Goal: Feedback & Contribution: Leave review/rating

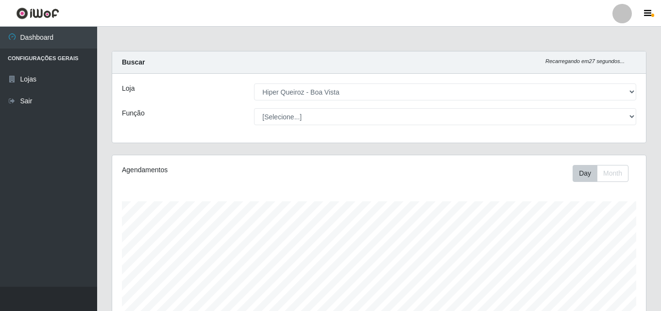
select select "514"
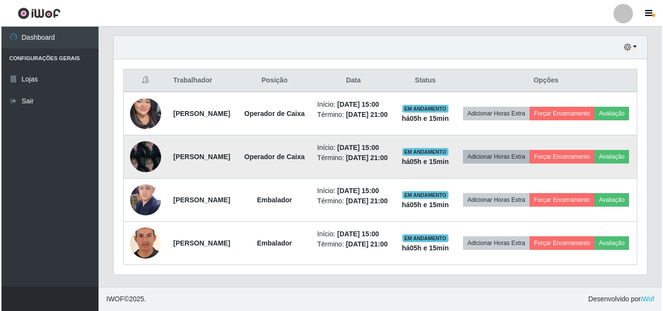
scroll to position [355, 0]
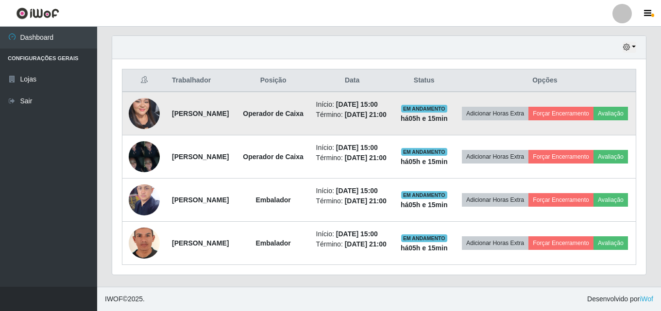
click at [142, 105] on img at bounding box center [144, 113] width 31 height 67
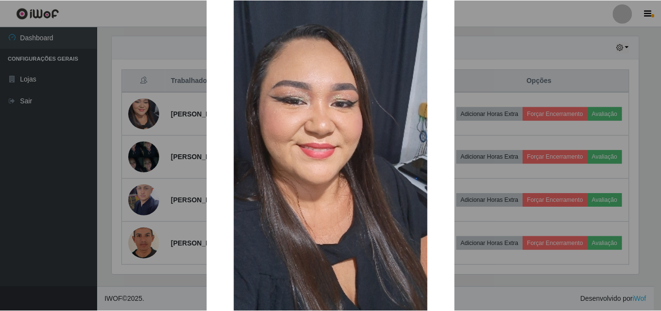
scroll to position [146, 0]
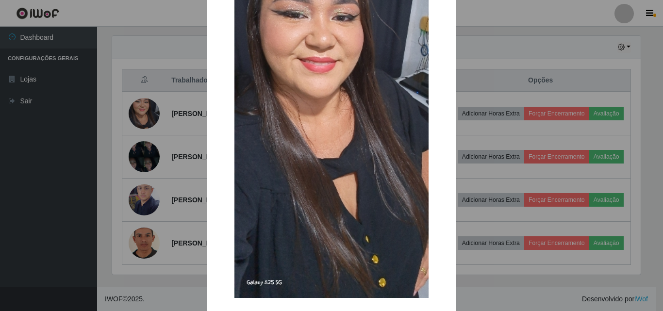
click at [62, 127] on div "× OK Cancel" at bounding box center [331, 155] width 663 height 311
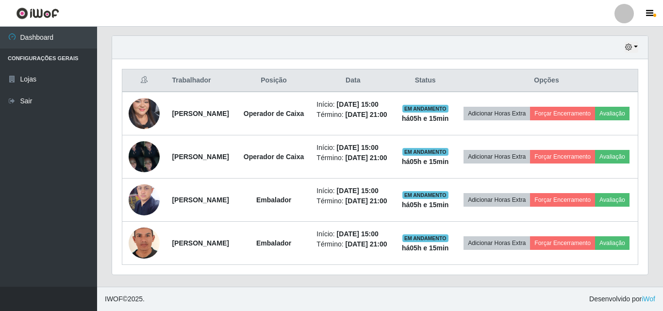
scroll to position [201, 533]
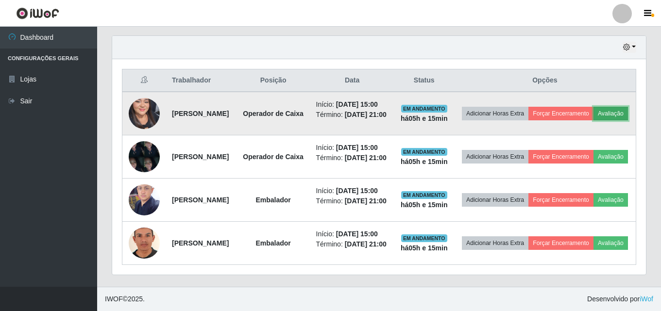
click at [593, 107] on button "Avaliação" at bounding box center [610, 114] width 34 height 14
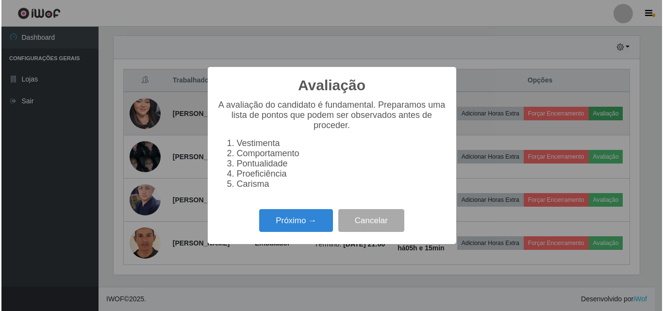
scroll to position [201, 529]
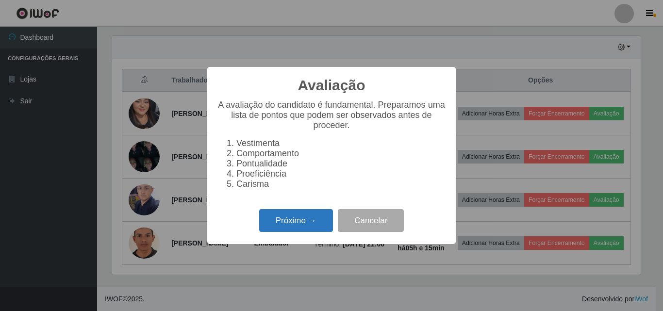
click at [291, 222] on button "Próximo →" at bounding box center [296, 220] width 74 height 23
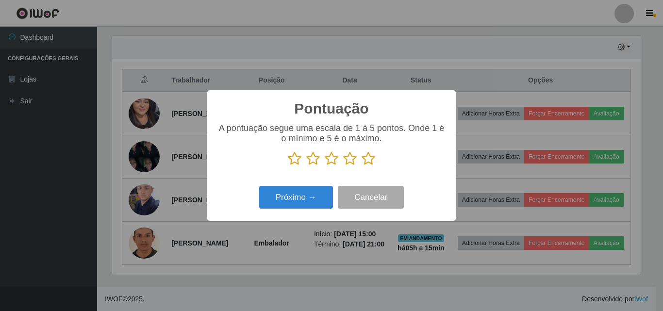
scroll to position [485120, 484793]
click at [333, 163] on icon at bounding box center [332, 158] width 14 height 15
click at [325, 166] on input "radio" at bounding box center [325, 166] width 0 height 0
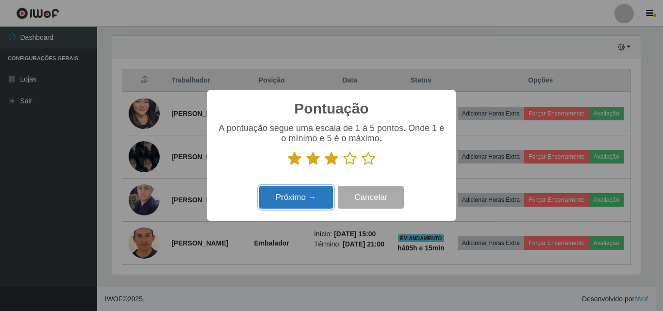
click at [300, 197] on button "Próximo →" at bounding box center [296, 197] width 74 height 23
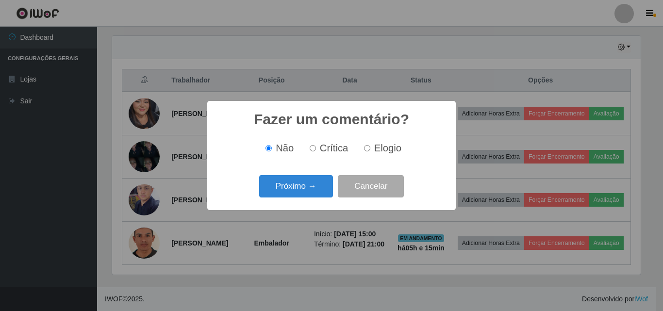
click at [311, 149] on input "Crítica" at bounding box center [313, 148] width 6 height 6
radio input "true"
click at [304, 187] on button "Próximo →" at bounding box center [296, 186] width 74 height 23
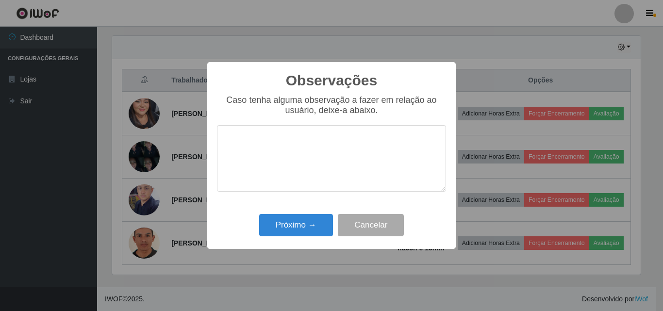
click at [302, 159] on textarea at bounding box center [331, 158] width 229 height 66
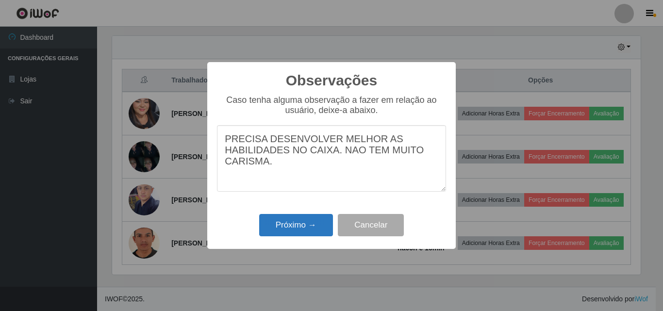
type textarea "PRECISA DESENVOLVER MELHOR AS HABILIDADES NO CAIXA. NAO TEM MUITO CARISMA."
click at [281, 224] on button "Próximo →" at bounding box center [296, 225] width 74 height 23
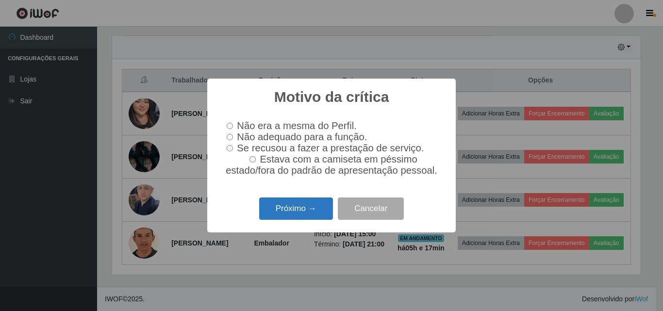
click at [294, 214] on button "Próximo →" at bounding box center [296, 209] width 74 height 23
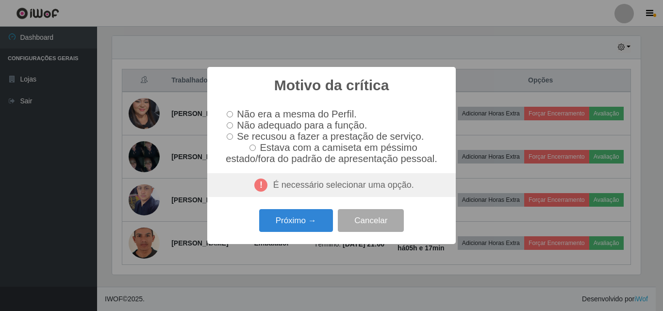
click at [233, 125] on label "Não adequado para a função." at bounding box center [295, 125] width 144 height 11
click at [233, 125] on input "Não adequado para a função." at bounding box center [230, 125] width 6 height 6
radio input "true"
click at [233, 125] on label "Não adequado para a função." at bounding box center [295, 125] width 144 height 11
click at [233, 125] on input "Não adequado para a função." at bounding box center [230, 125] width 6 height 6
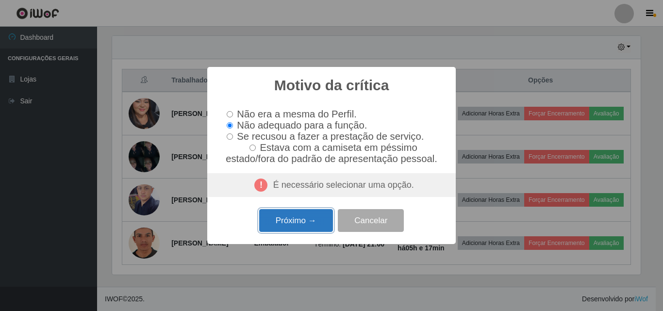
click at [315, 220] on button "Próximo →" at bounding box center [296, 220] width 74 height 23
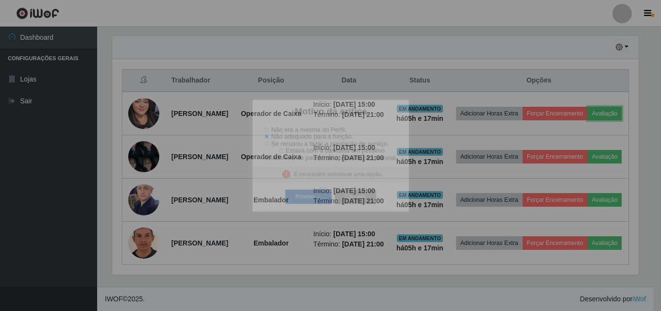
scroll to position [201, 533]
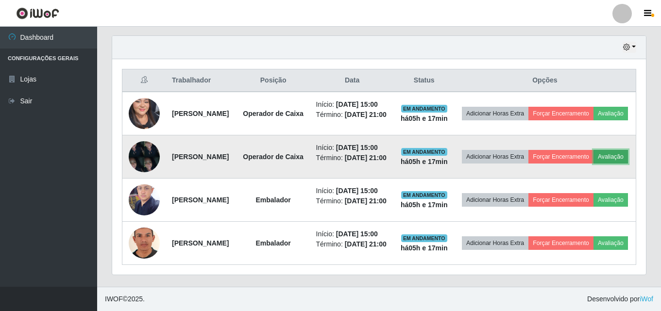
click at [593, 164] on button "Avaliação" at bounding box center [610, 157] width 34 height 14
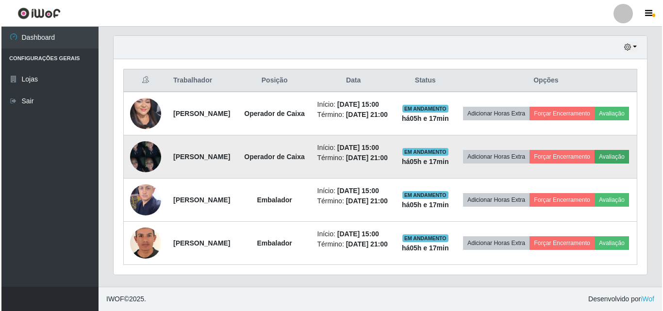
scroll to position [201, 529]
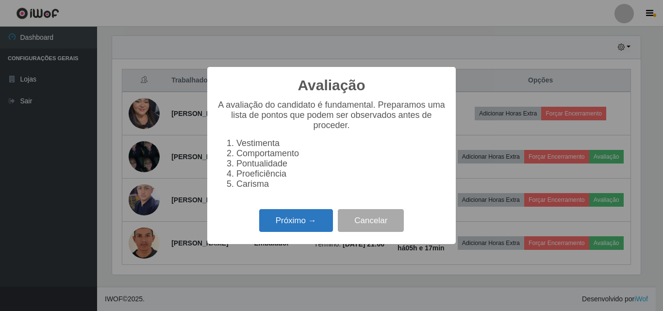
click at [297, 232] on button "Próximo →" at bounding box center [296, 220] width 74 height 23
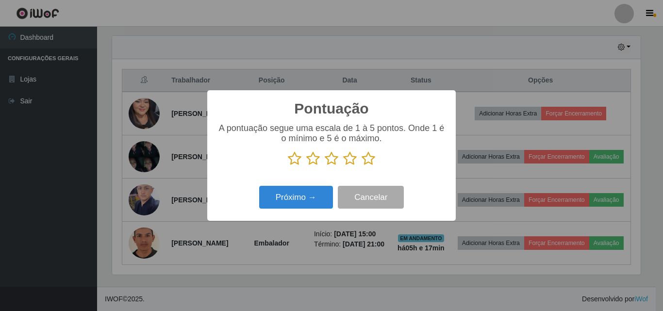
scroll to position [485120, 484793]
click at [361, 150] on div "A pontuação segue uma escala de 1 à 5 pontos. Onde 1 é o mínimo e 5 é o máximo." at bounding box center [331, 144] width 229 height 43
click at [368, 167] on div "A pontuação segue uma escala de 1 à 5 pontos. Onde 1 é o mínimo e 5 é o máximo." at bounding box center [331, 148] width 229 height 50
click at [367, 165] on icon at bounding box center [369, 158] width 14 height 15
click at [362, 166] on input "radio" at bounding box center [362, 166] width 0 height 0
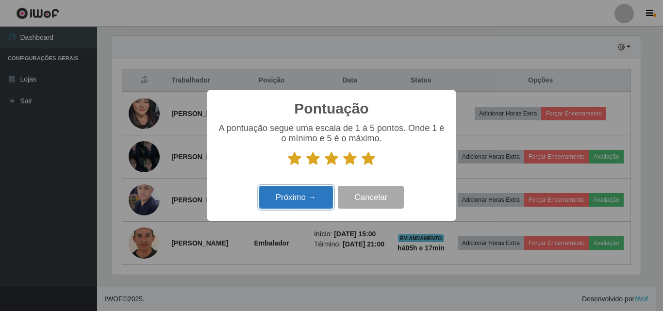
click at [310, 199] on button "Próximo →" at bounding box center [296, 197] width 74 height 23
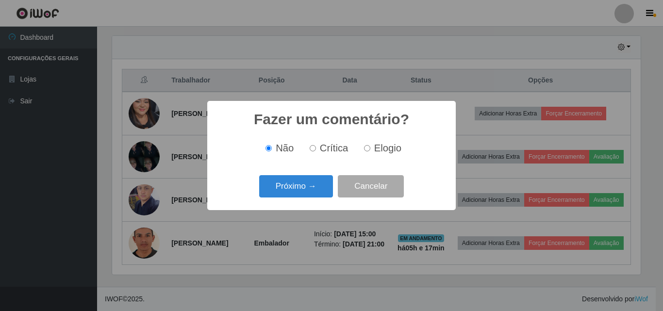
click at [372, 147] on label "Elogio" at bounding box center [380, 148] width 41 height 11
click at [370, 147] on input "Elogio" at bounding box center [367, 148] width 6 height 6
radio input "true"
click at [318, 191] on button "Próximo →" at bounding box center [296, 186] width 74 height 23
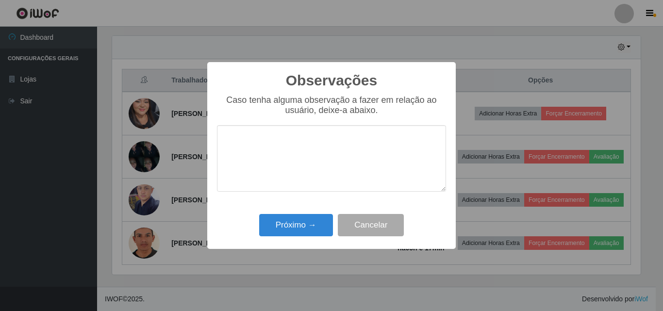
click at [326, 154] on textarea at bounding box center [331, 158] width 229 height 66
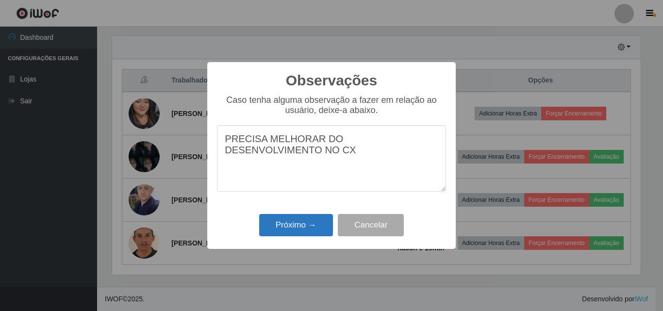
type textarea "PRECISA MELHORAR DO DESENVOLVIMENTO NO CX"
click at [304, 232] on button "Próximo →" at bounding box center [296, 225] width 74 height 23
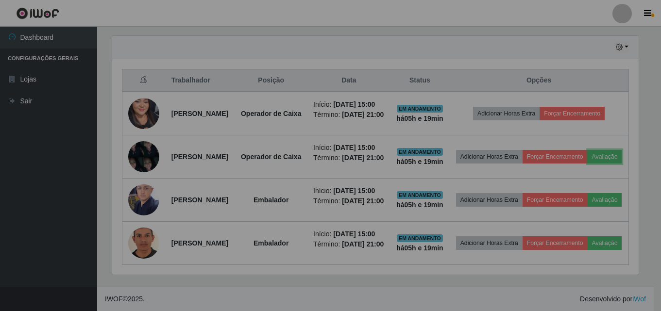
scroll to position [201, 533]
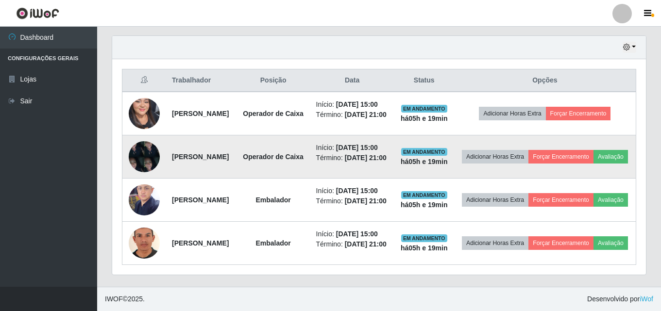
click at [141, 154] on img at bounding box center [144, 156] width 31 height 41
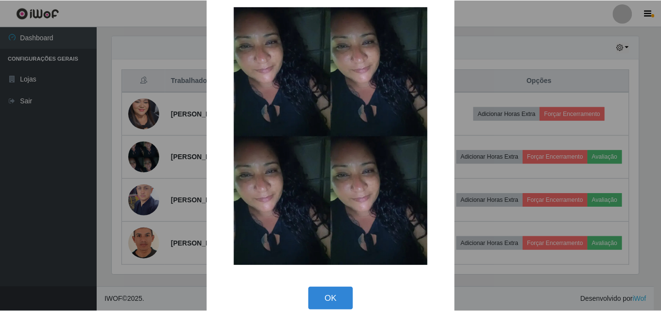
scroll to position [33, 0]
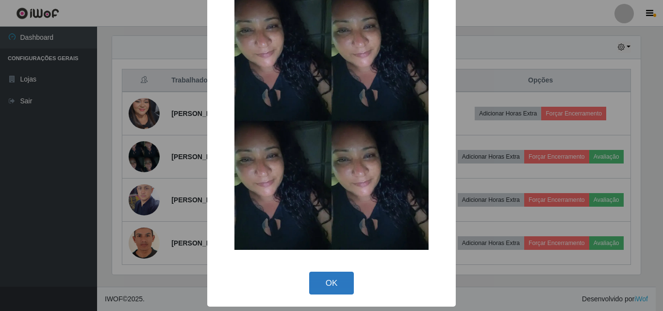
click at [331, 285] on button "OK" at bounding box center [331, 283] width 45 height 23
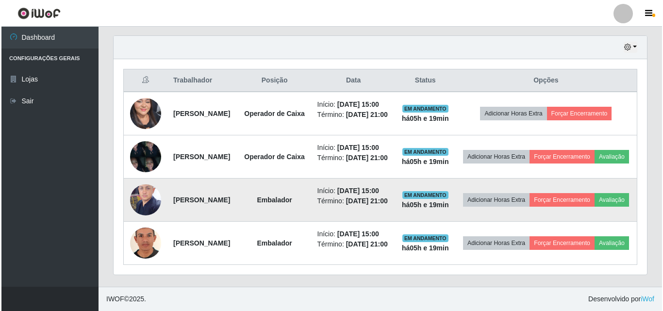
scroll to position [201, 533]
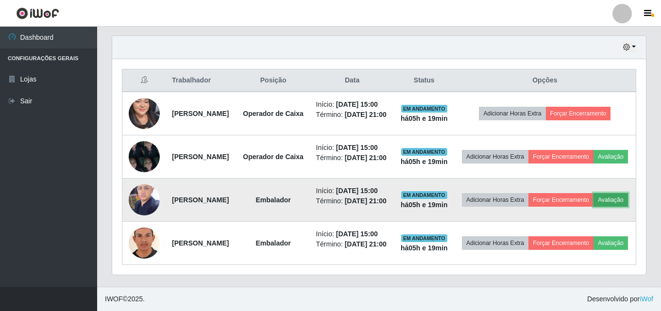
click at [593, 207] on button "Avaliação" at bounding box center [610, 200] width 34 height 14
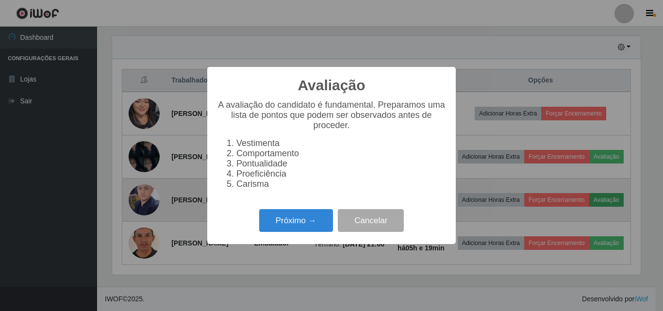
scroll to position [201, 529]
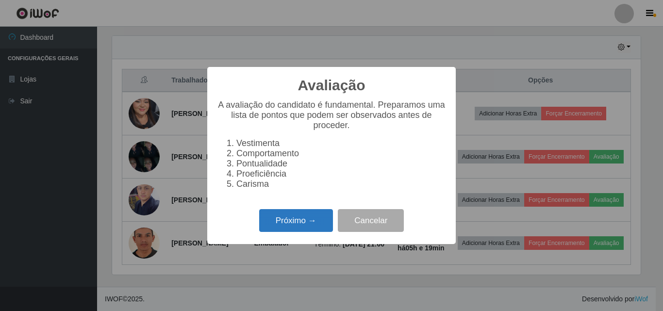
click at [286, 228] on button "Próximo →" at bounding box center [296, 220] width 74 height 23
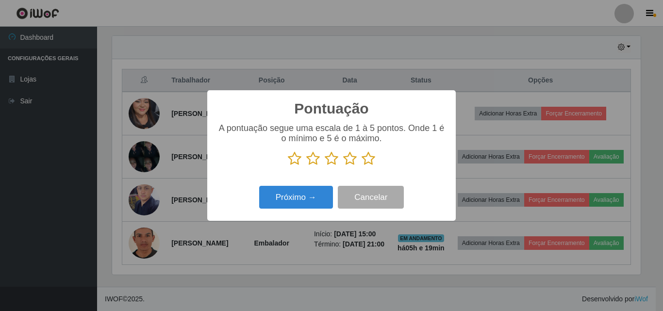
scroll to position [485120, 484793]
click at [366, 158] on icon at bounding box center [369, 158] width 14 height 15
click at [362, 166] on input "radio" at bounding box center [362, 166] width 0 height 0
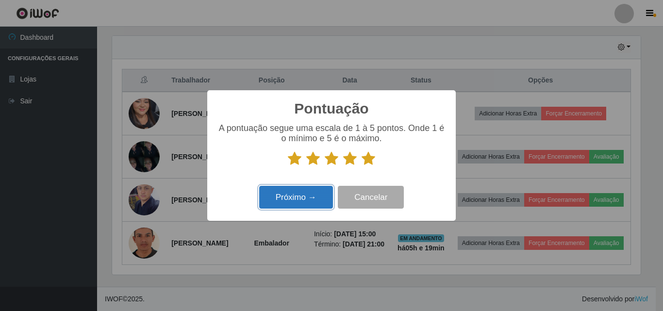
click at [315, 202] on button "Próximo →" at bounding box center [296, 197] width 74 height 23
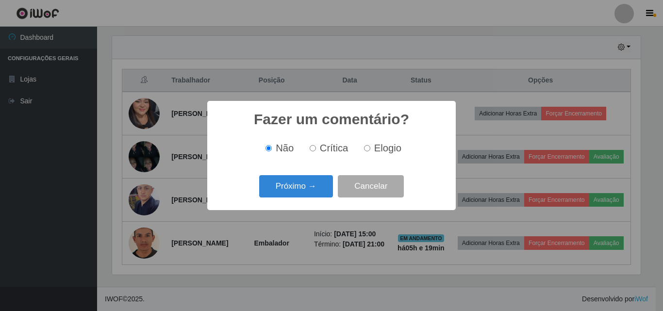
click at [367, 146] on input "Elogio" at bounding box center [367, 148] width 6 height 6
radio input "true"
click at [298, 188] on button "Próximo →" at bounding box center [296, 186] width 74 height 23
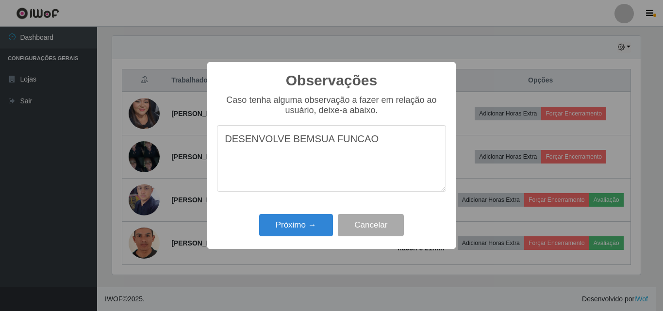
click at [307, 145] on textarea "DESENVOLVE BEMSUA FUNCAO" at bounding box center [331, 158] width 229 height 66
type textarea "DESENVOLVE BEM SUA FUNCAO"
click at [311, 233] on button "Próximo →" at bounding box center [296, 225] width 74 height 23
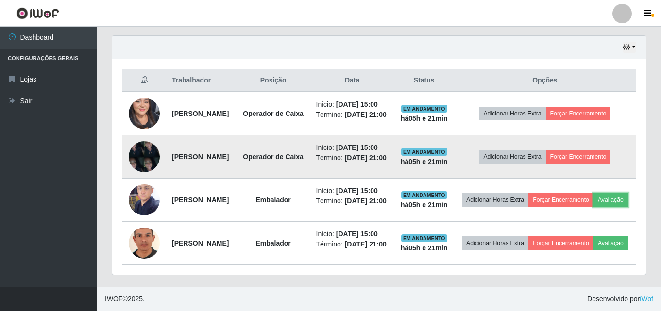
scroll to position [403, 0]
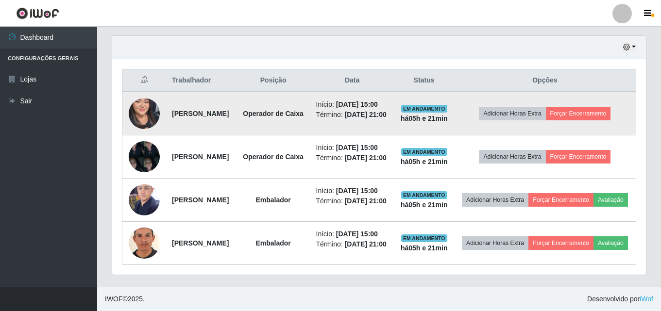
click at [137, 80] on img at bounding box center [144, 113] width 31 height 67
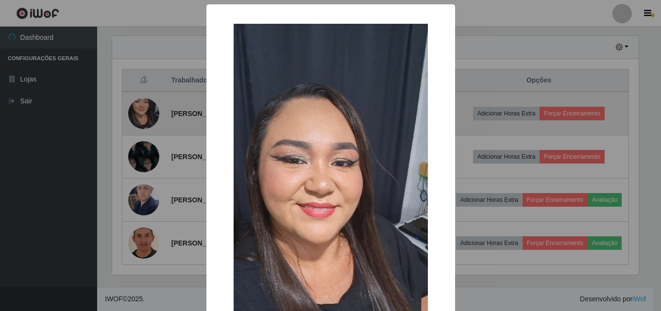
scroll to position [201, 529]
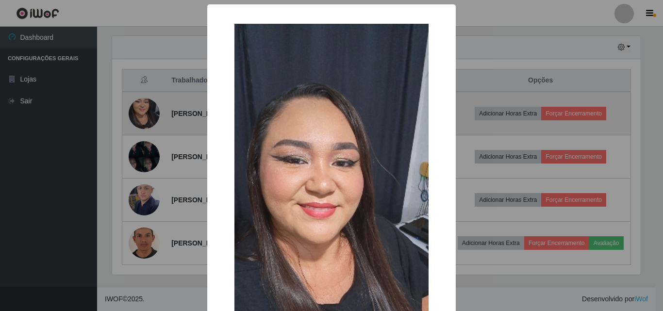
click at [137, 47] on div "× OK Cancel" at bounding box center [331, 155] width 663 height 311
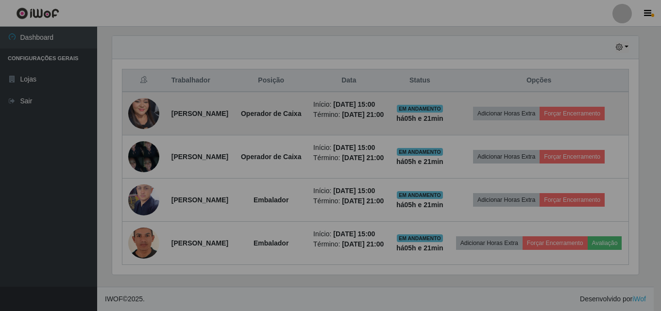
scroll to position [201, 533]
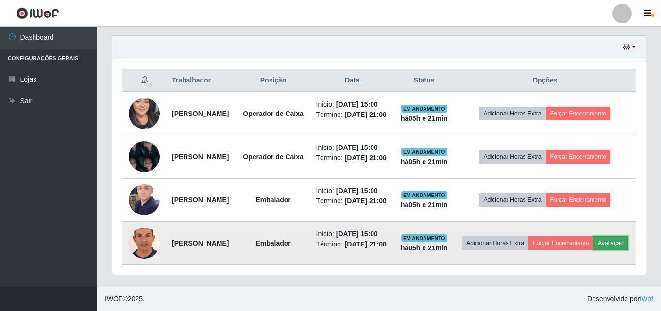
click at [593, 242] on button "Avaliação" at bounding box center [610, 243] width 34 height 14
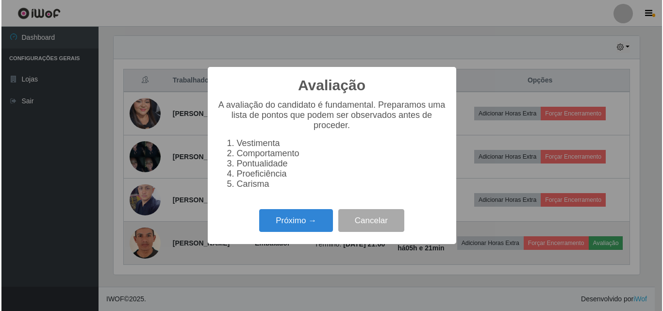
scroll to position [201, 529]
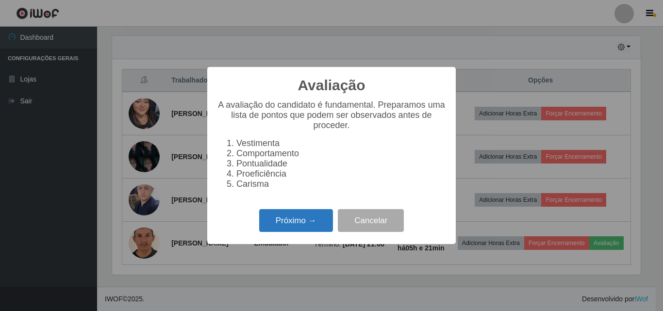
click at [314, 218] on button "Próximo →" at bounding box center [296, 220] width 74 height 23
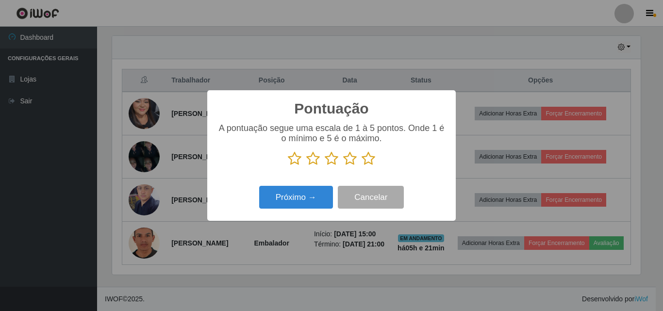
click at [368, 166] on icon at bounding box center [369, 158] width 14 height 15
click at [362, 166] on input "radio" at bounding box center [362, 166] width 0 height 0
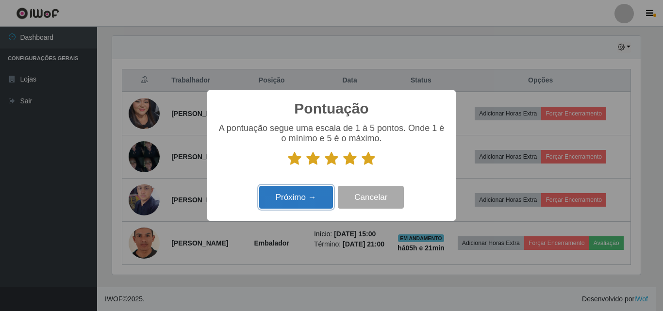
click at [300, 195] on button "Próximo →" at bounding box center [296, 197] width 74 height 23
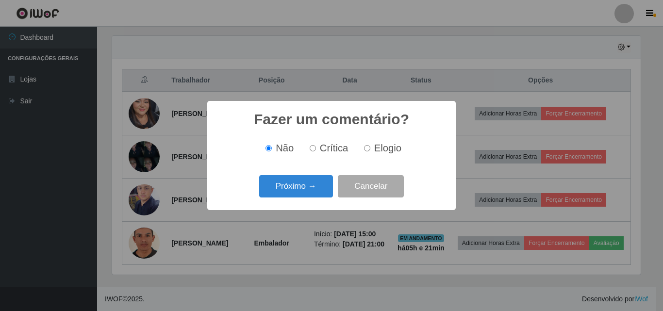
click at [369, 149] on input "Elogio" at bounding box center [367, 148] width 6 height 6
radio input "true"
click at [326, 192] on button "Próximo →" at bounding box center [296, 186] width 74 height 23
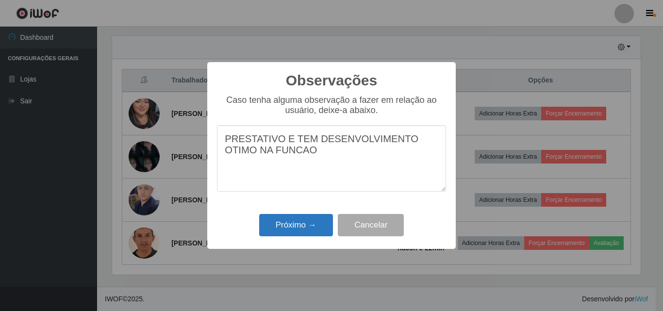
type textarea "PRESTATIVO E TEM DESENVOLVIMENTO OTIMO NA FUNCAO"
click at [308, 226] on button "Próximo →" at bounding box center [296, 225] width 74 height 23
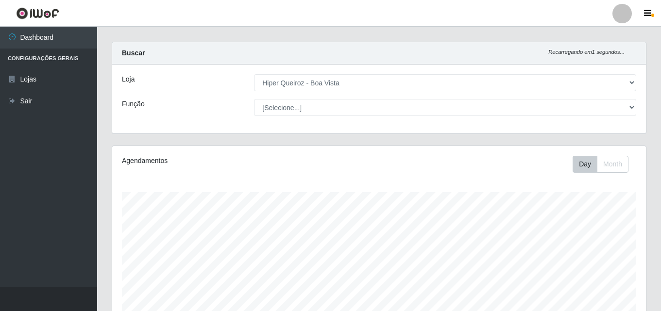
scroll to position [0, 0]
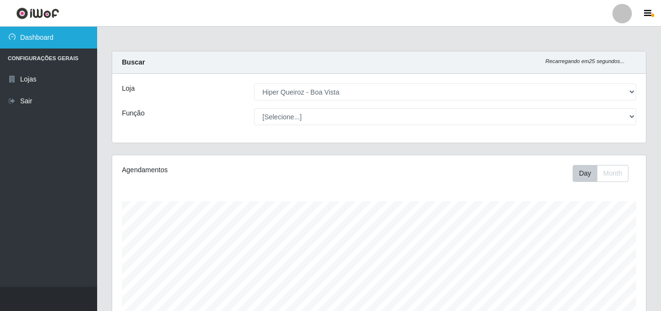
click at [47, 41] on link "Dashboard" at bounding box center [48, 38] width 97 height 22
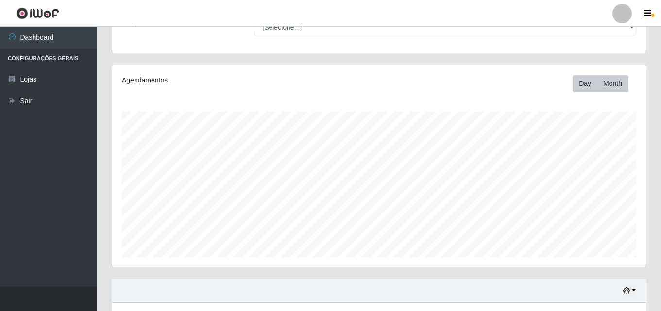
scroll to position [97, 0]
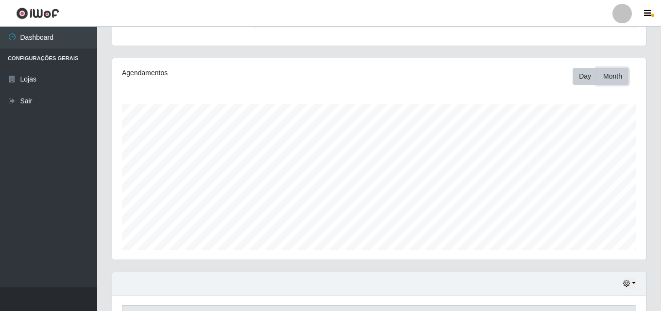
click at [618, 77] on button "Month" at bounding box center [612, 76] width 32 height 17
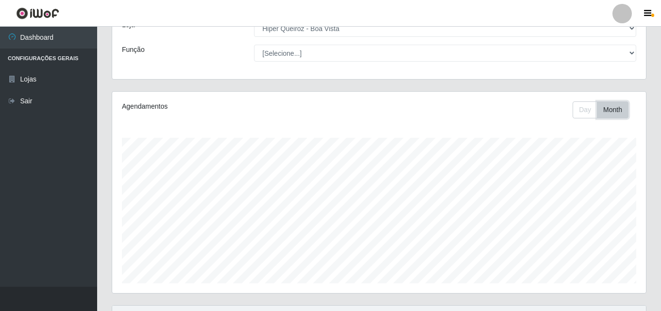
scroll to position [23, 0]
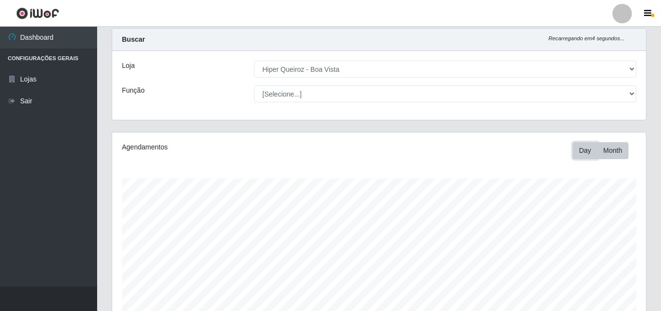
click at [578, 153] on button "Day" at bounding box center [584, 150] width 25 height 17
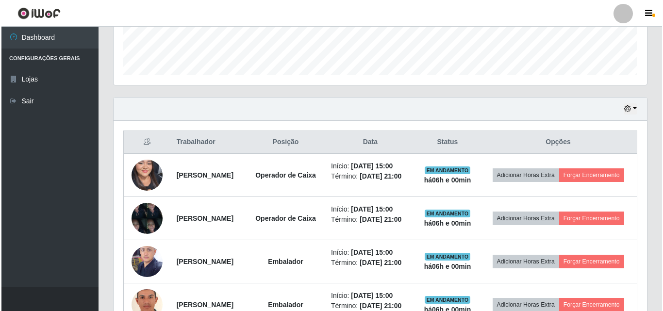
scroll to position [314, 0]
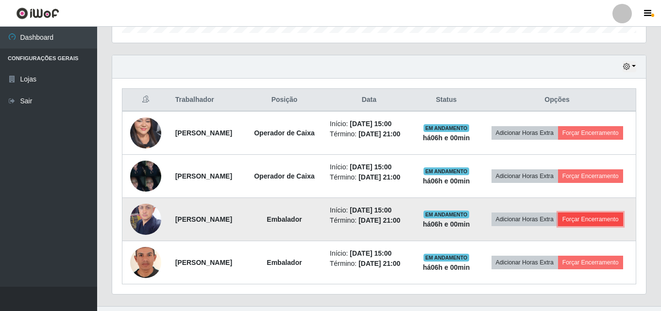
click at [567, 226] on button "Forçar Encerramento" at bounding box center [590, 220] width 65 height 14
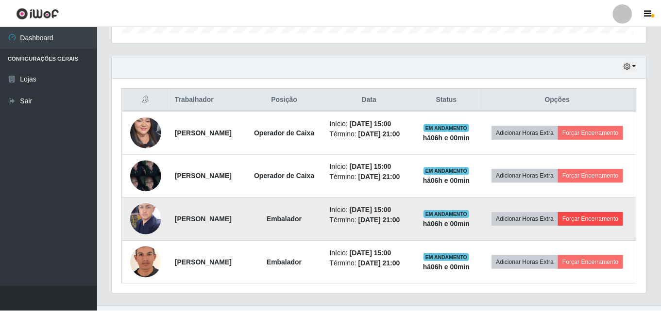
scroll to position [201, 529]
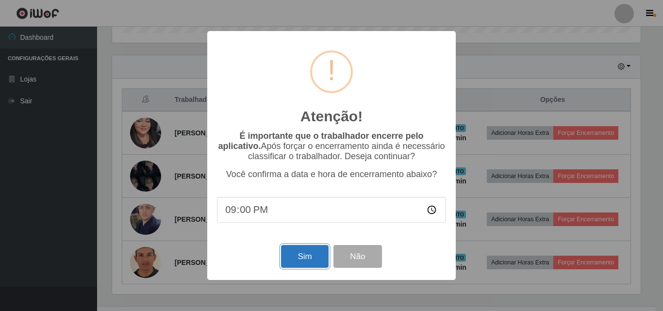
click at [298, 258] on button "Sim" at bounding box center [304, 256] width 47 height 23
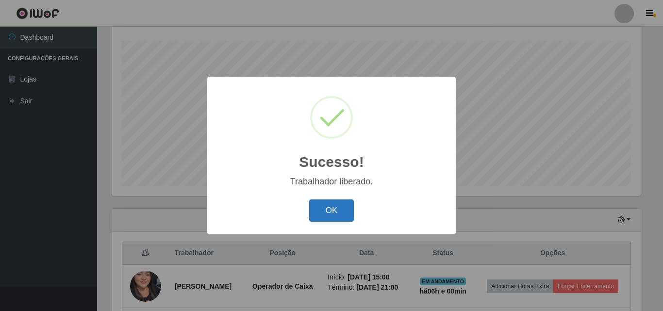
click at [336, 206] on button "OK" at bounding box center [331, 210] width 45 height 23
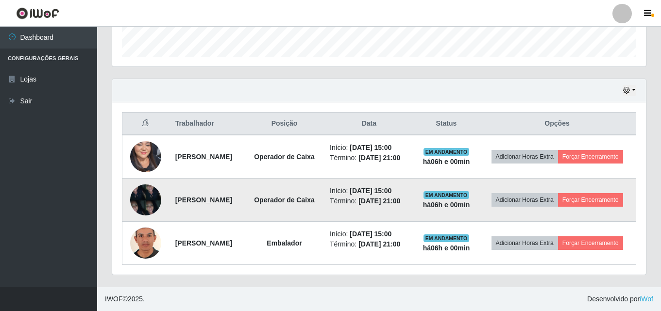
scroll to position [312, 0]
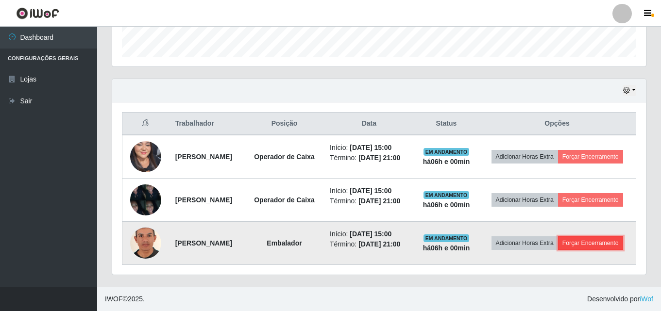
click at [581, 248] on button "Forçar Encerramento" at bounding box center [590, 243] width 65 height 14
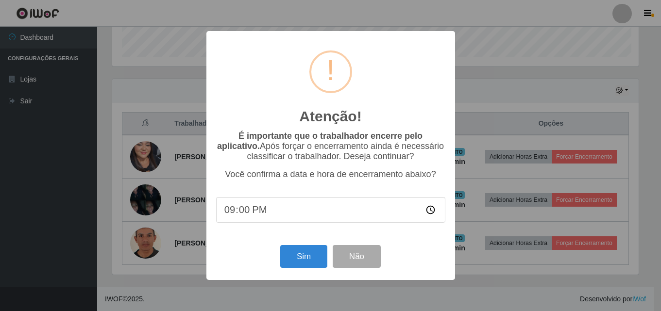
scroll to position [201, 529]
click at [300, 267] on button "Sim" at bounding box center [304, 256] width 47 height 23
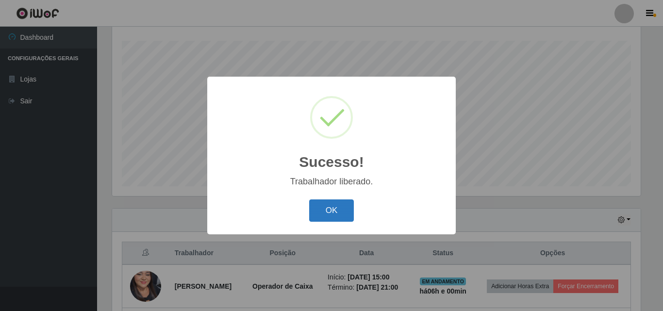
click at [335, 212] on button "OK" at bounding box center [331, 210] width 45 height 23
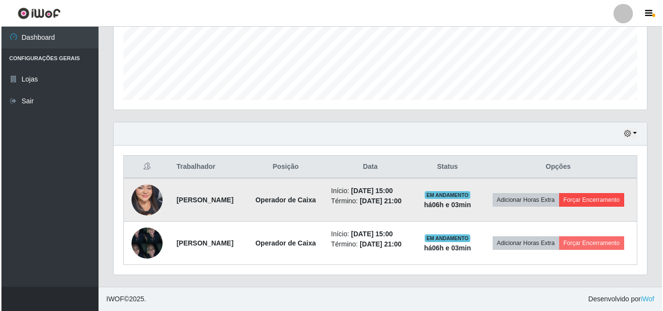
scroll to position [262, 0]
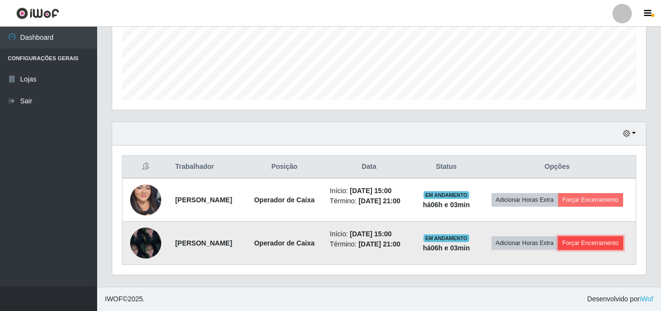
click at [573, 250] on button "Forçar Encerramento" at bounding box center [590, 243] width 65 height 14
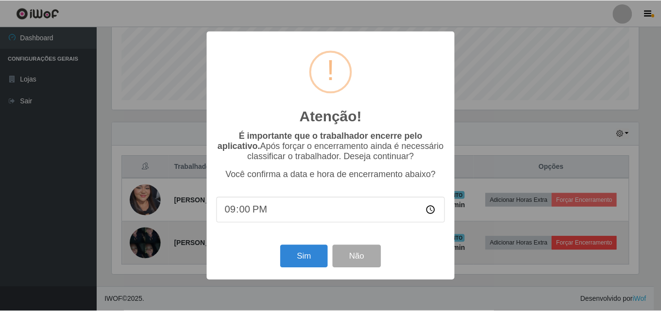
scroll to position [201, 529]
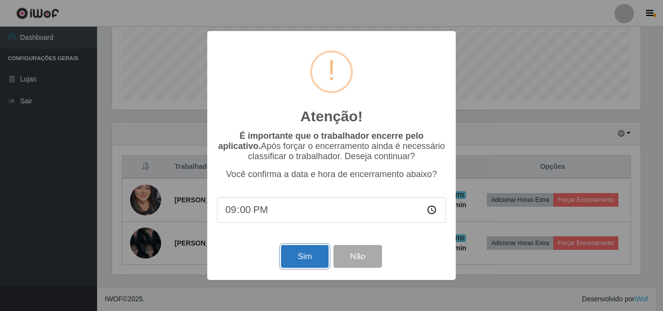
click at [304, 260] on button "Sim" at bounding box center [304, 256] width 47 height 23
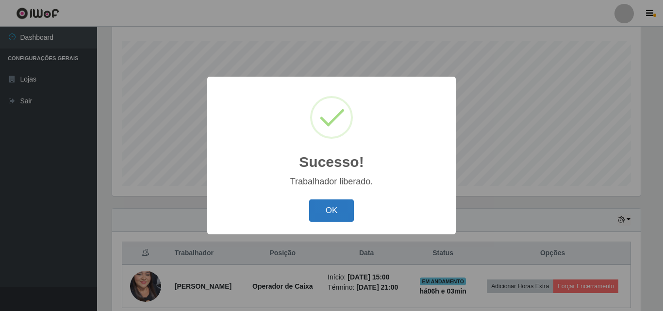
click at [344, 206] on button "OK" at bounding box center [331, 210] width 45 height 23
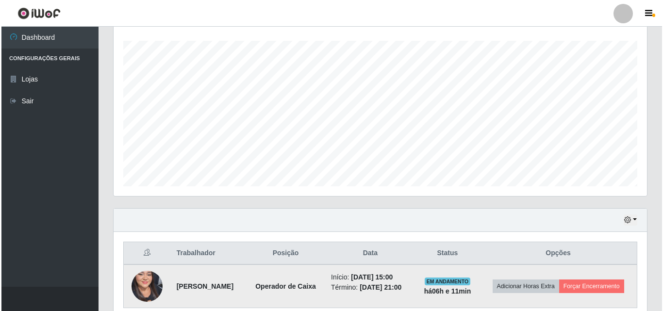
scroll to position [211, 0]
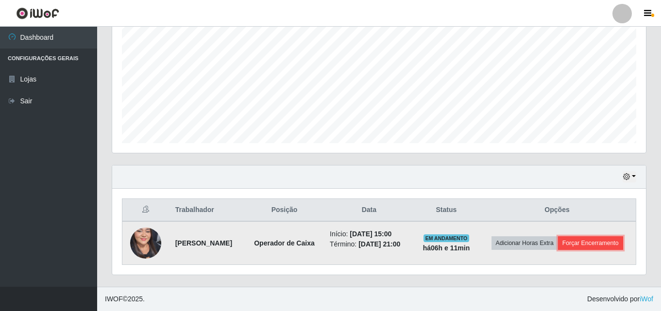
click at [573, 250] on button "Forçar Encerramento" at bounding box center [590, 243] width 65 height 14
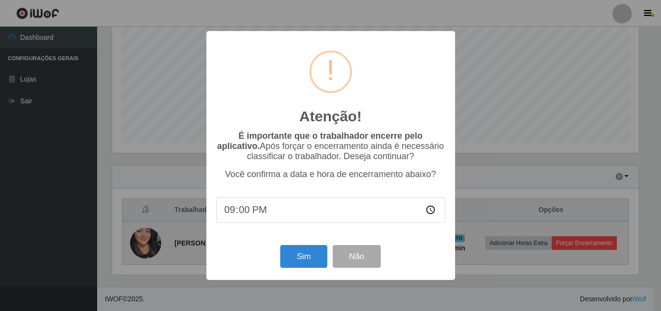
scroll to position [201, 529]
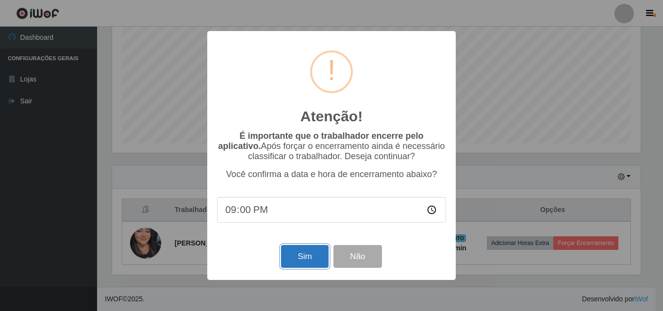
click at [300, 266] on button "Sim" at bounding box center [304, 256] width 47 height 23
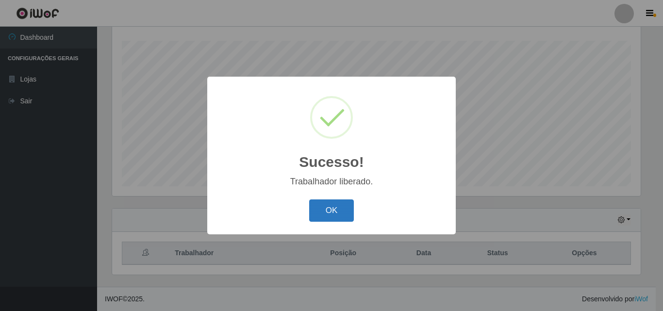
click at [326, 204] on button "OK" at bounding box center [331, 210] width 45 height 23
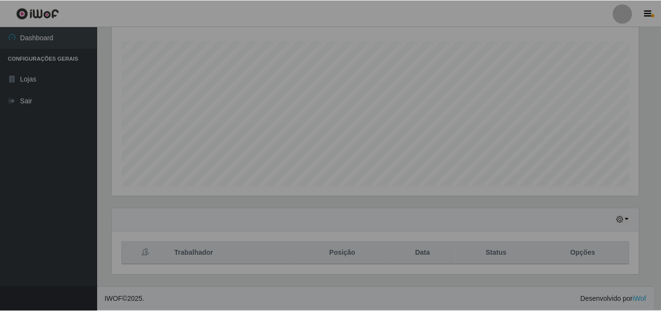
scroll to position [201, 533]
